Goal: Task Accomplishment & Management: Use online tool/utility

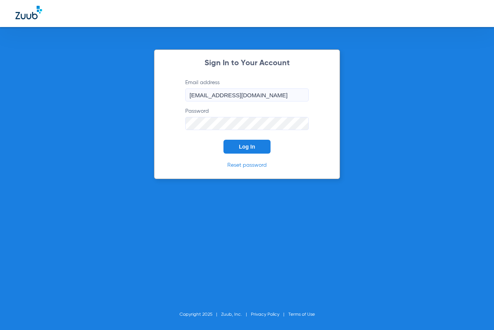
click at [239, 141] on button "Log In" at bounding box center [246, 147] width 47 height 14
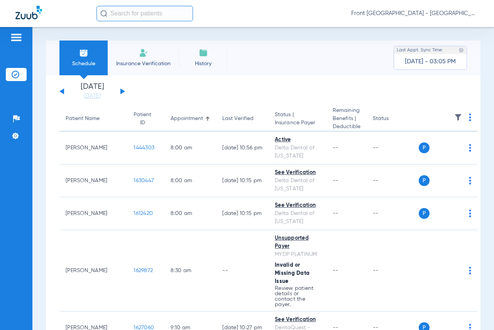
click at [137, 14] on input "text" at bounding box center [144, 13] width 96 height 15
click at [138, 65] on span "Insurance Verification" at bounding box center [143, 64] width 60 height 8
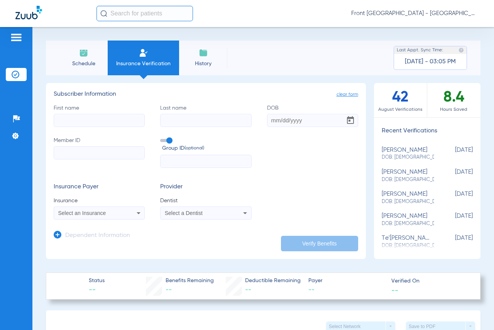
click at [97, 123] on input "First name" at bounding box center [99, 120] width 91 height 13
type input "Ryder"
type input "Wilks"
type input "08/18/2020"
click at [107, 155] on input "Member ID Required" at bounding box center [99, 152] width 91 height 13
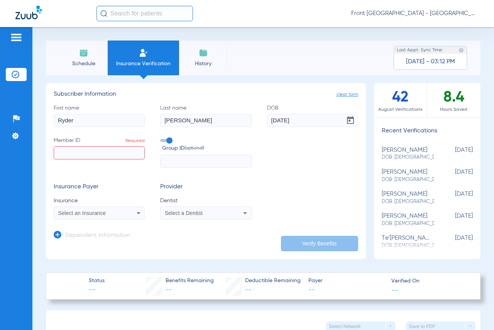
click at [89, 157] on input "Member ID Required" at bounding box center [99, 152] width 91 height 13
type input "10190999201"
click at [189, 161] on input "text" at bounding box center [205, 161] width 91 height 13
type input "200035191000"
click at [101, 213] on span "Select an Insurance" at bounding box center [82, 213] width 48 height 6
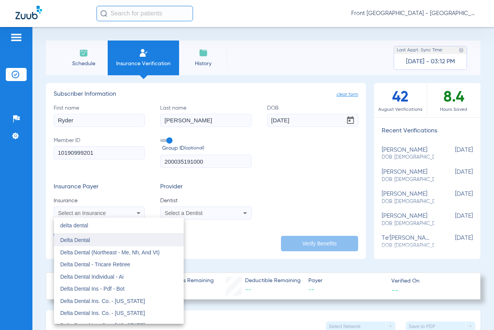
type input "delta dental"
click at [93, 244] on mat-option "Delta Dental" at bounding box center [119, 240] width 130 height 12
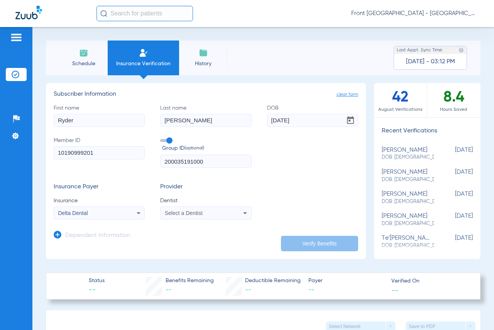
click at [200, 215] on span "Select a Dentist" at bounding box center [184, 213] width 38 height 6
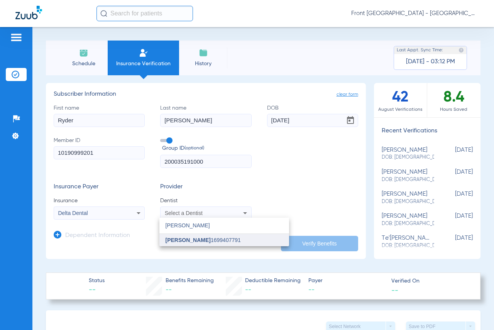
type input "holliday"
click at [204, 246] on mat-option "Jelani Holliday 1699407791" at bounding box center [224, 240] width 130 height 12
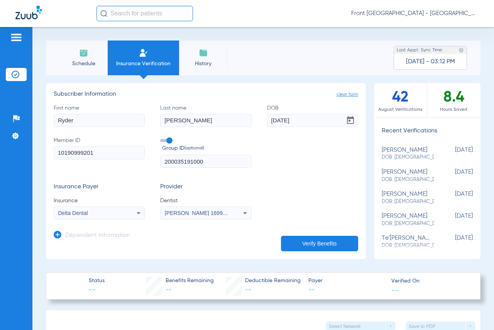
click at [315, 246] on button "Verify Benefits" at bounding box center [319, 243] width 77 height 15
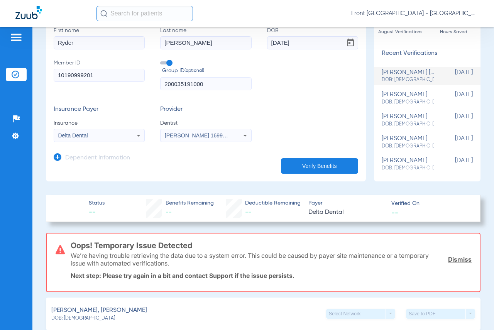
scroll to position [77, 0]
click at [223, 76] on div "Group ID (optional) 200035191000" at bounding box center [205, 75] width 91 height 32
click at [211, 81] on input "200035191000" at bounding box center [205, 84] width 91 height 13
drag, startPoint x: 211, startPoint y: 81, endPoint x: 185, endPoint y: 83, distance: 26.3
click at [185, 83] on input "200035191000" at bounding box center [205, 84] width 91 height 13
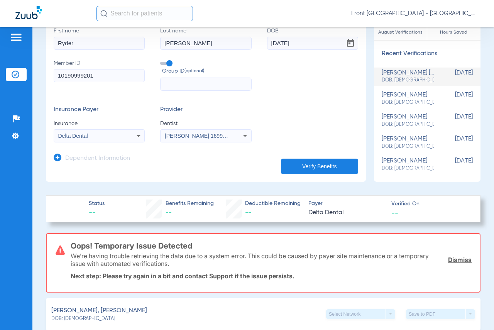
click at [328, 168] on button "Verify Benefits" at bounding box center [319, 166] width 77 height 15
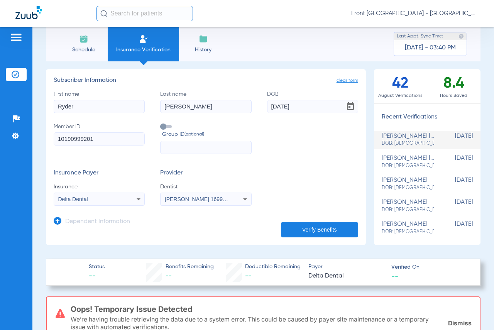
scroll to position [0, 0]
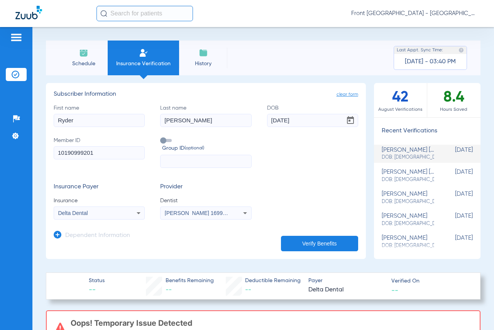
click at [90, 61] on span "Schedule" at bounding box center [83, 64] width 37 height 8
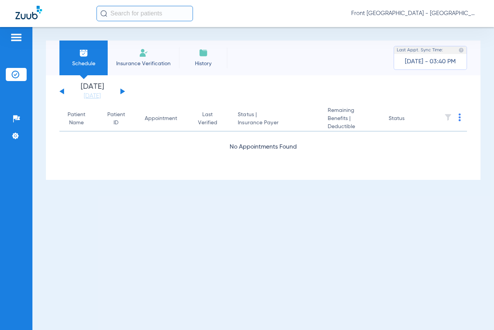
click at [91, 91] on li "Today 08-21-2025" at bounding box center [92, 91] width 46 height 17
click at [272, 92] on app-single-date-navigator "Tuesday 06-17-2025 Wednesday 06-18-2025 Thursday 06-19-2025 Friday 06-20-2025 S…" at bounding box center [262, 91] width 407 height 17
